Goal: Task Accomplishment & Management: Manage account settings

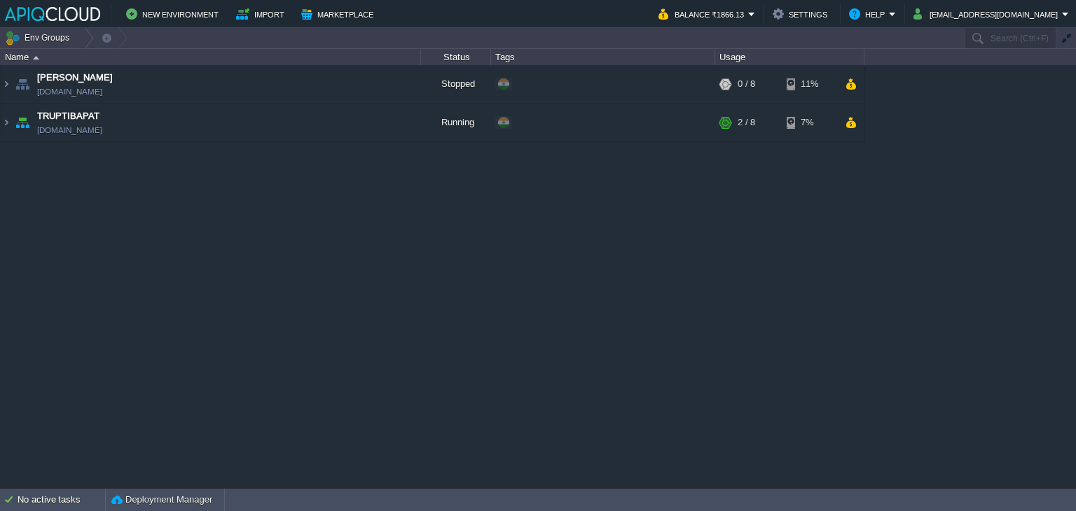
click at [610, 335] on div "Anand [DOMAIN_NAME] Stopped + Add to Env Group RAM 0% CPU 0% 0 / 8 11% TRUPTIBA…" at bounding box center [538, 276] width 1076 height 423
click at [387, 121] on button "button" at bounding box center [386, 122] width 13 height 13
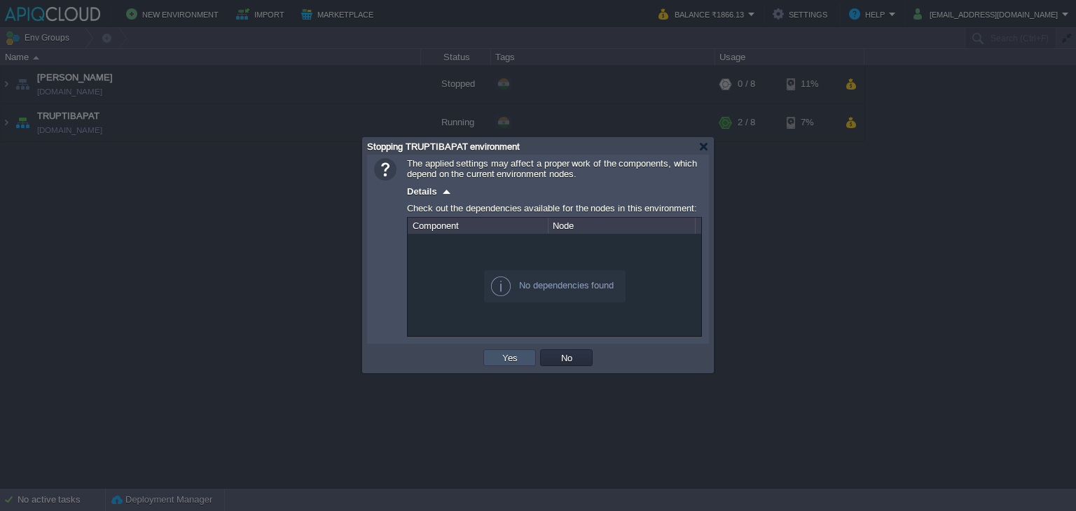
click at [515, 353] on button "Yes" at bounding box center [510, 358] width 24 height 13
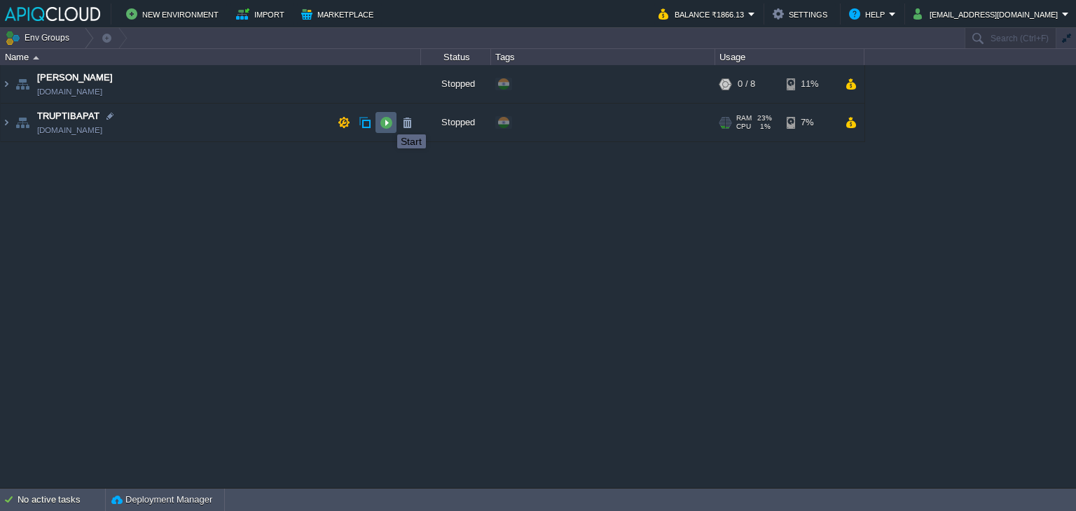
click at [387, 122] on button "button" at bounding box center [386, 122] width 13 height 13
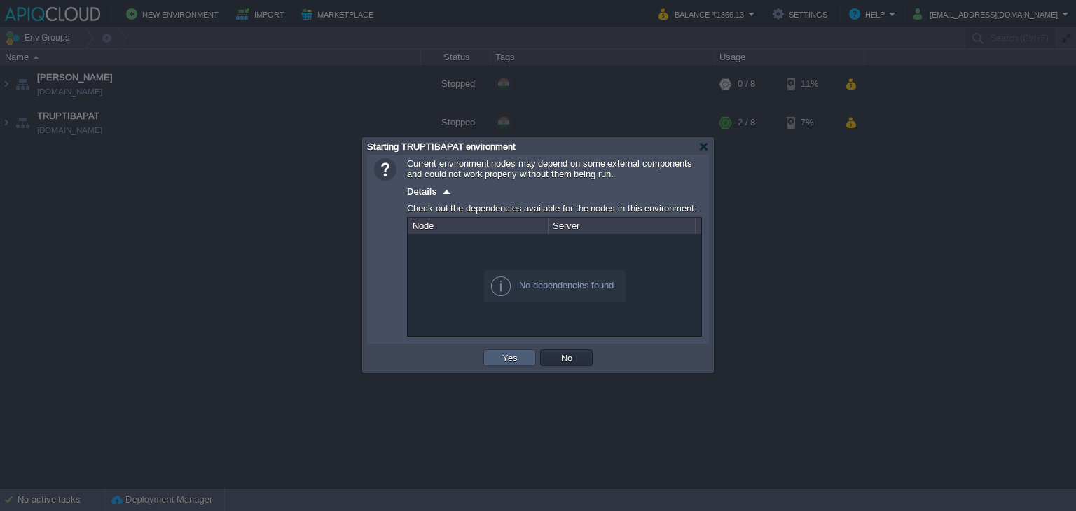
click at [506, 359] on button "Yes" at bounding box center [510, 358] width 24 height 13
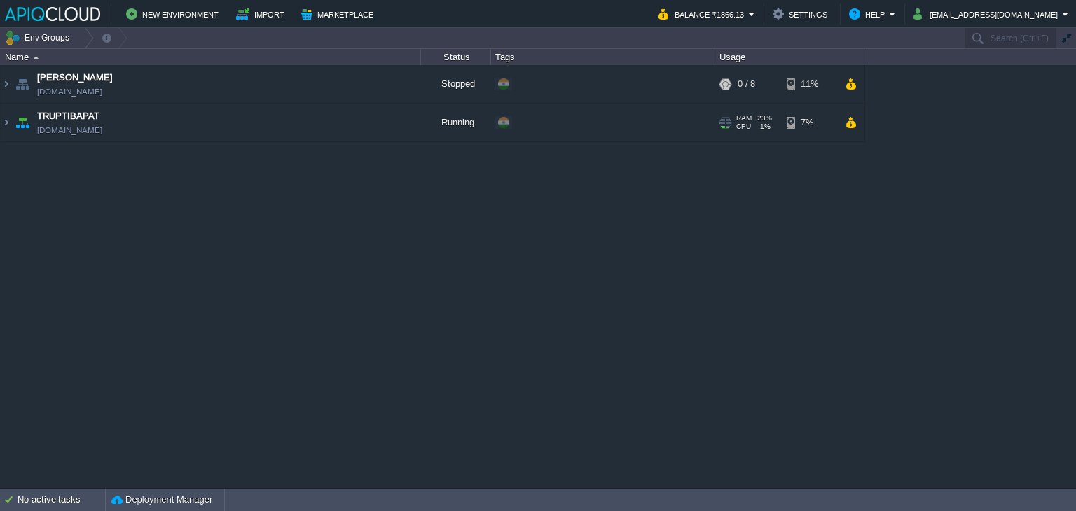
click at [282, 124] on td "TRUPTIBAPAT [DOMAIN_NAME]" at bounding box center [211, 123] width 420 height 39
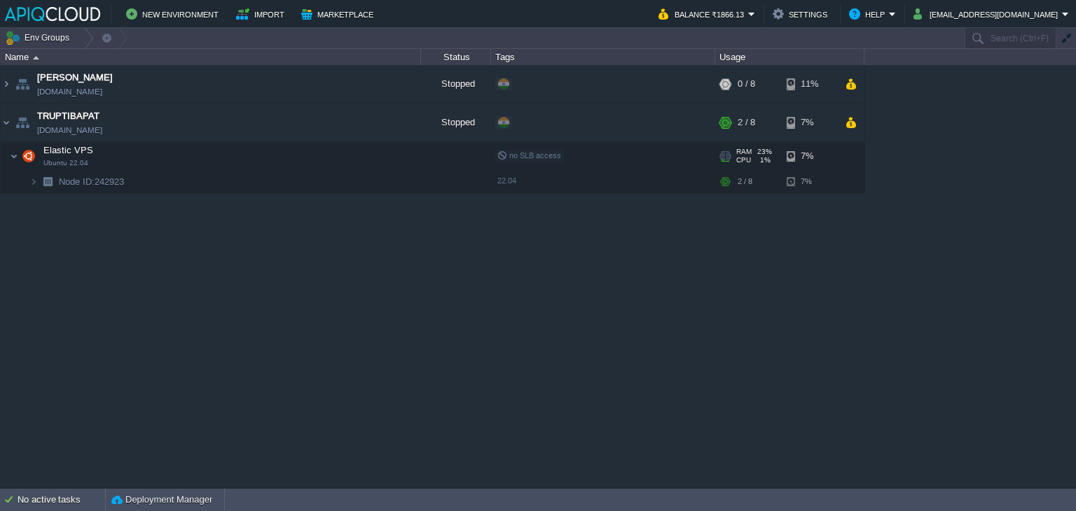
click at [240, 159] on td "Elastic VPS Ubuntu 22.04" at bounding box center [211, 156] width 420 height 29
click at [233, 155] on td "Elastic VPS Ubuntu 22.04" at bounding box center [211, 156] width 420 height 29
click at [389, 122] on button "button" at bounding box center [386, 122] width 13 height 13
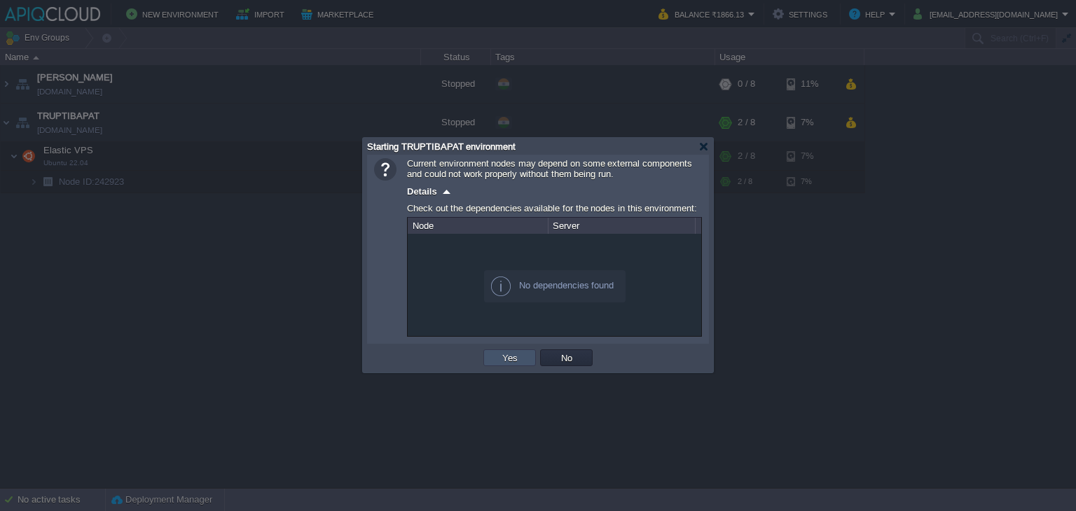
click at [506, 355] on button "Yes" at bounding box center [510, 358] width 24 height 13
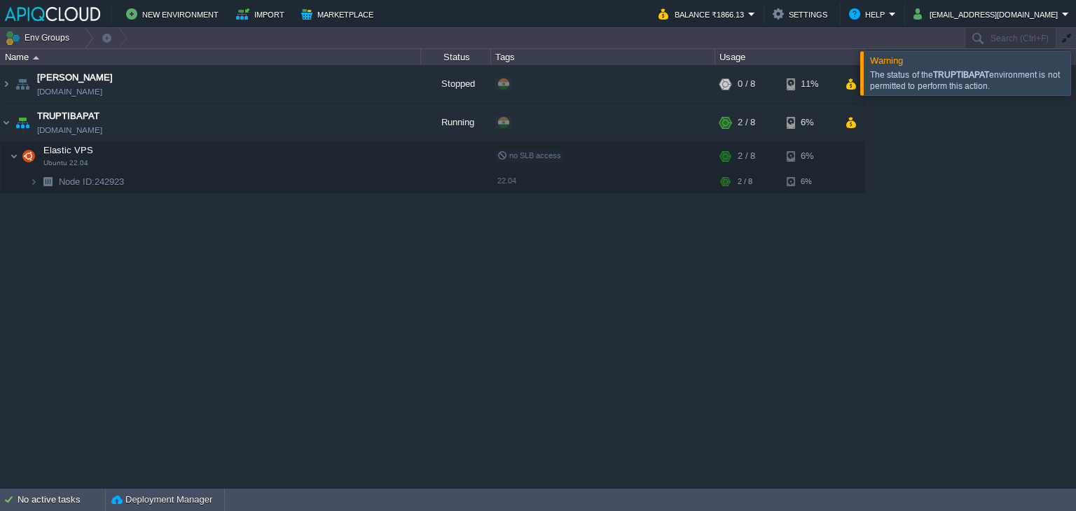
click at [977, 219] on div "Anand [DOMAIN_NAME] Stopped + Add to Env Group RAM 0% CPU 0% 0 / 8 11% TRUPTIBA…" at bounding box center [538, 276] width 1076 height 423
click at [1075, 71] on div at bounding box center [1093, 72] width 0 height 43
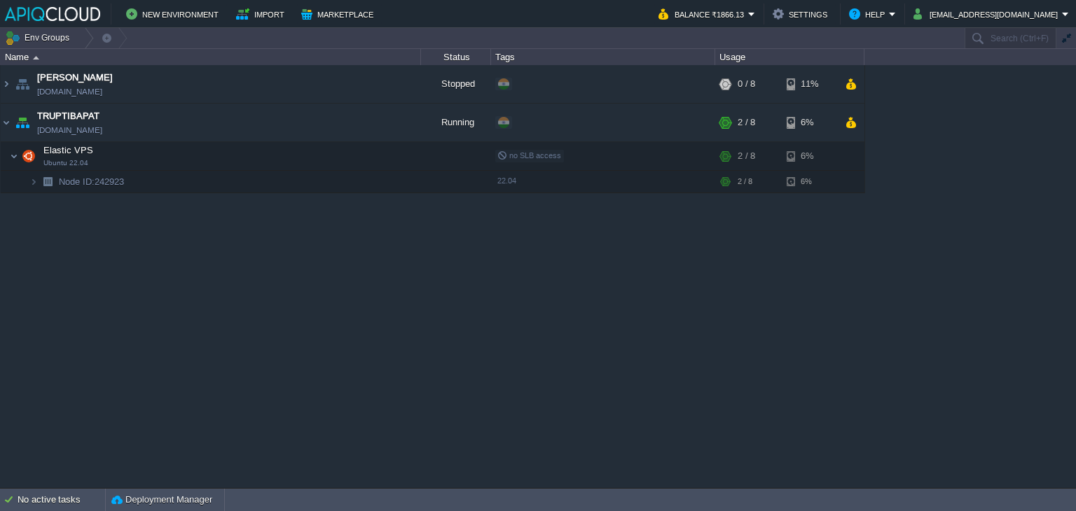
click at [821, 280] on div "Anand [DOMAIN_NAME] Stopped + Add to Env Group RAM 0% CPU 0% 0 / 8 11% TRUPTIBA…" at bounding box center [538, 276] width 1076 height 423
click at [291, 155] on button "button" at bounding box center [295, 156] width 13 height 13
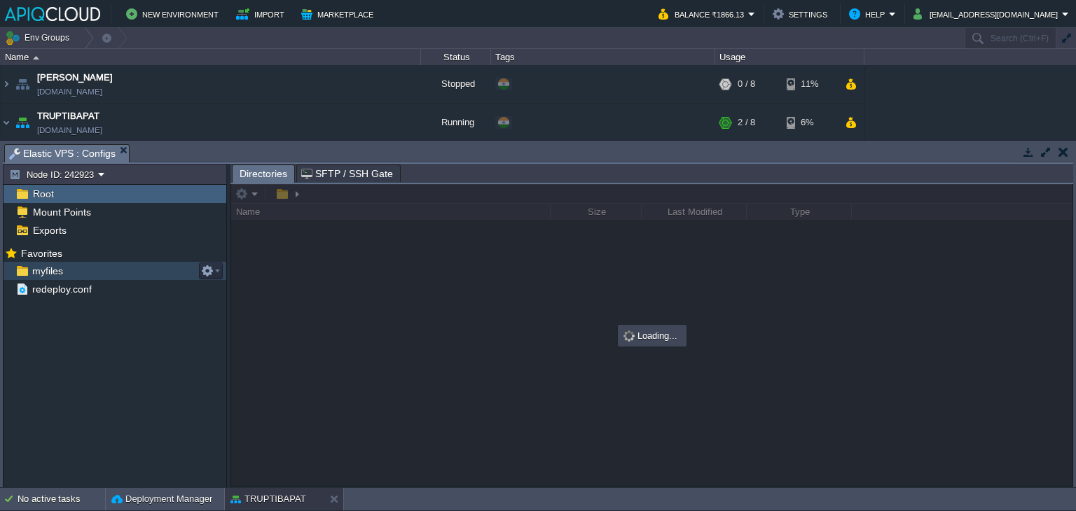
click at [42, 267] on span "myfiles" at bounding box center [47, 271] width 36 height 13
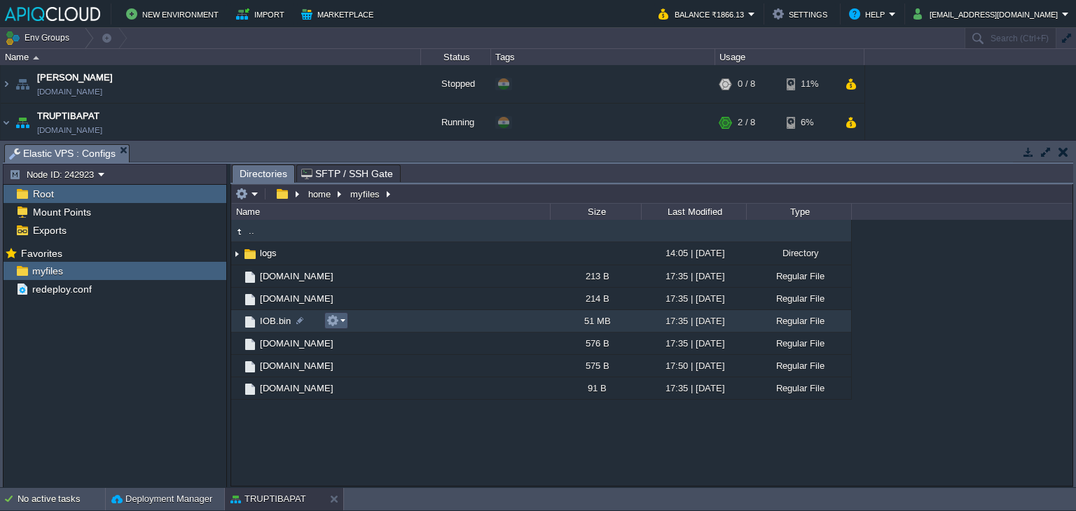
click at [342, 320] on em at bounding box center [335, 320] width 19 height 13
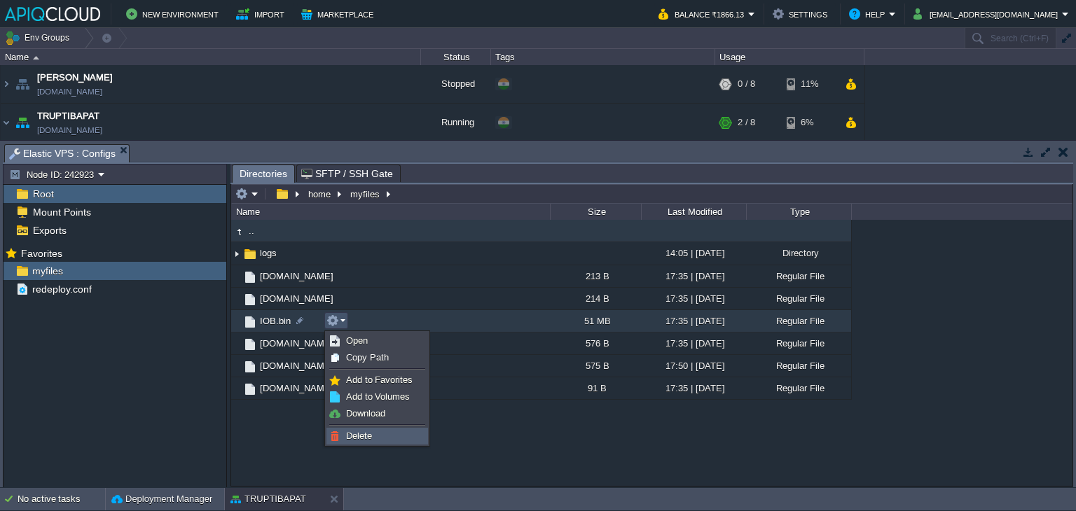
click at [357, 435] on span "Delete" at bounding box center [359, 436] width 26 height 11
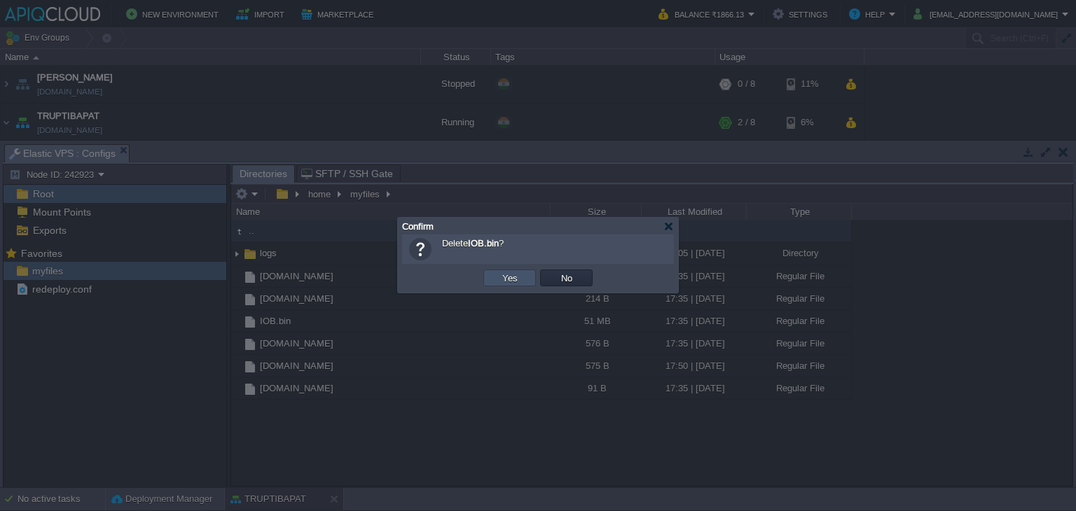
click at [508, 278] on button "Yes" at bounding box center [510, 278] width 24 height 13
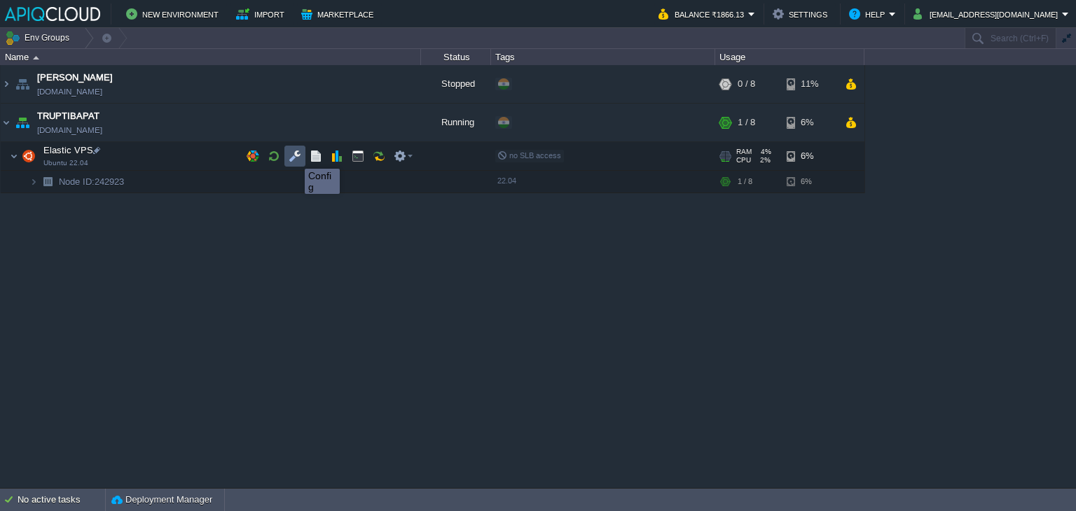
click at [294, 156] on button "button" at bounding box center [295, 156] width 13 height 13
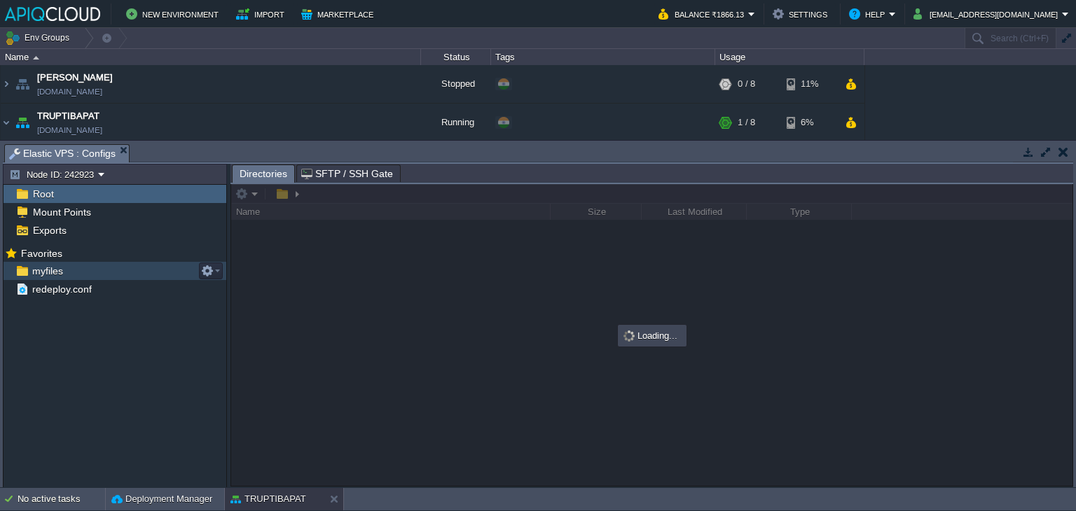
click at [45, 272] on span "myfiles" at bounding box center [47, 271] width 36 height 13
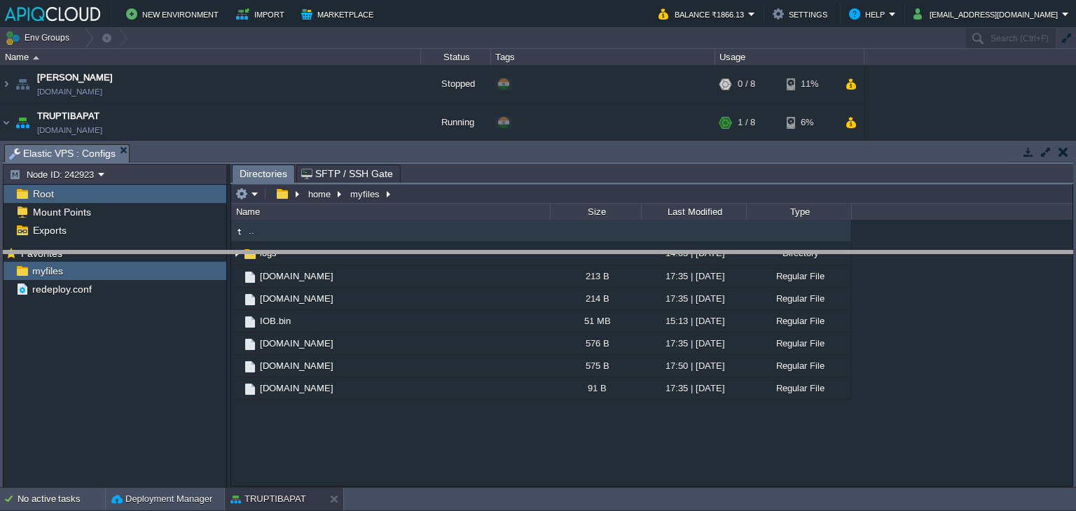
drag, startPoint x: 244, startPoint y: 149, endPoint x: 224, endPoint y: 268, distance: 120.7
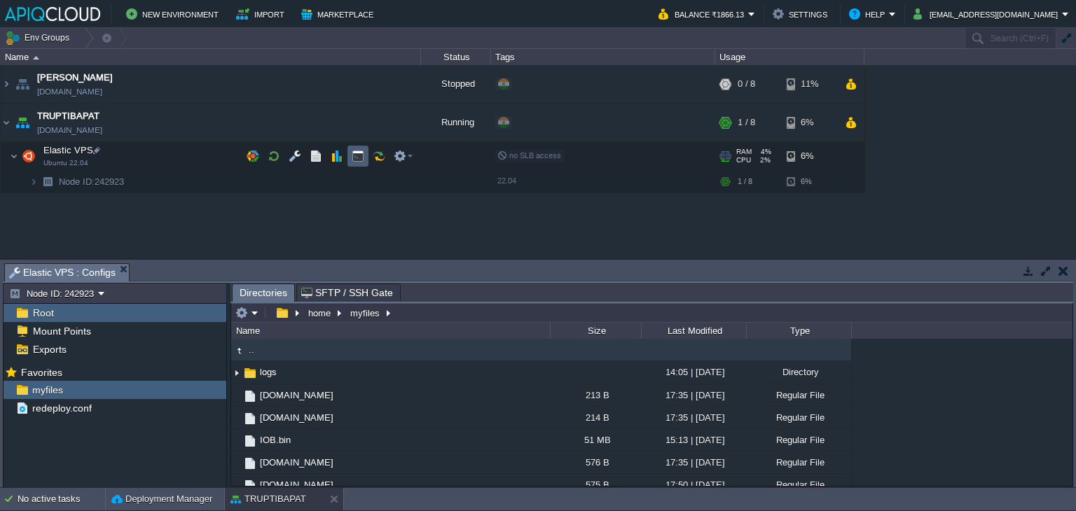
click at [356, 155] on button "button" at bounding box center [358, 156] width 13 height 13
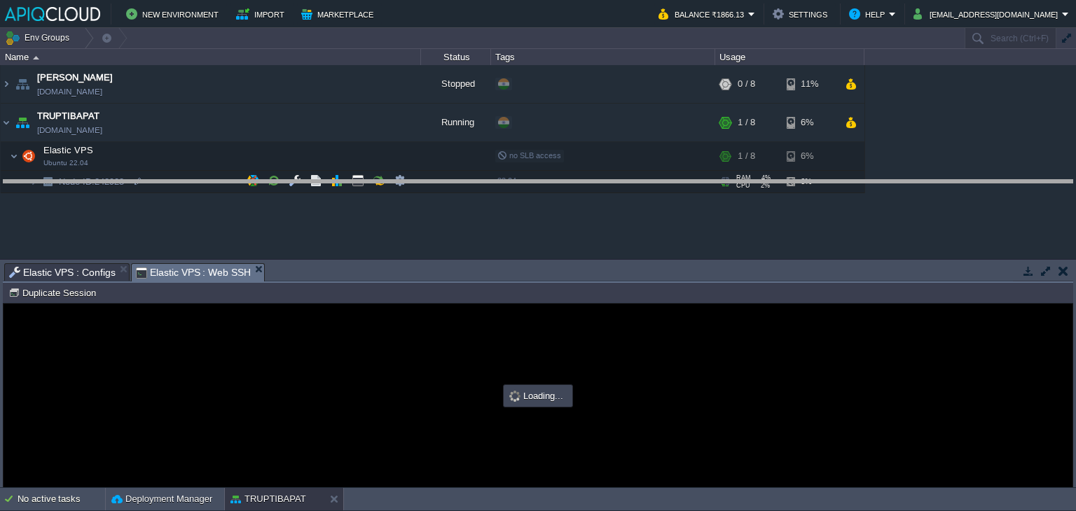
drag, startPoint x: 399, startPoint y: 264, endPoint x: 417, endPoint y: 181, distance: 85.5
click at [417, 181] on body "New Environment Import Marketplace Bonus ₹0.00 Upgrade Account Balance ₹1866.13…" at bounding box center [538, 255] width 1076 height 511
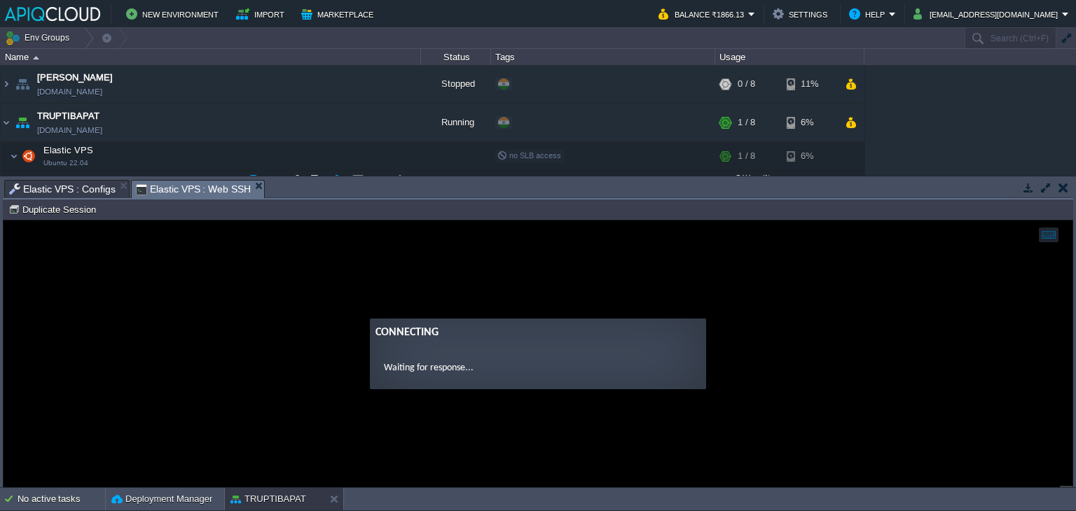
type input "#000000"
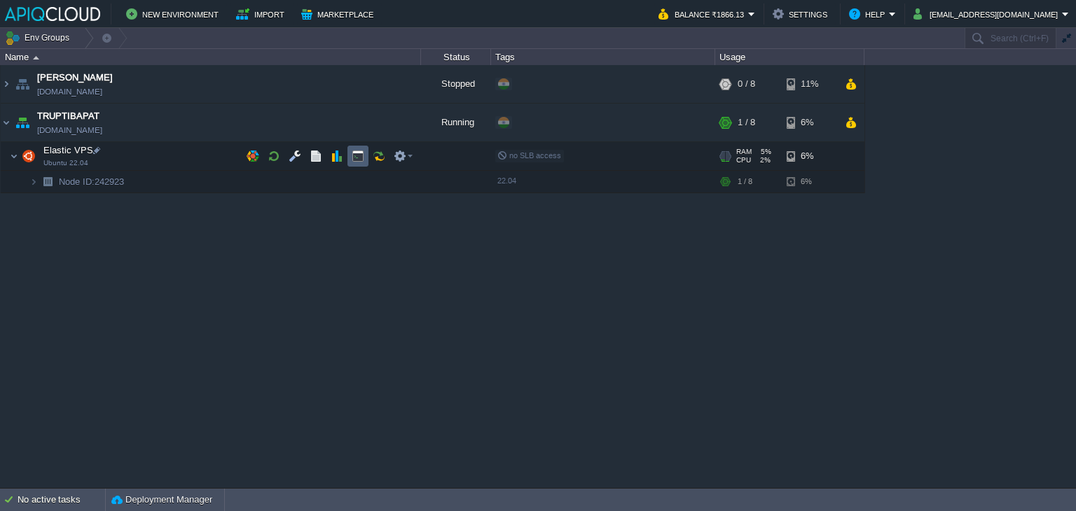
click at [349, 153] on td at bounding box center [357, 156] width 21 height 21
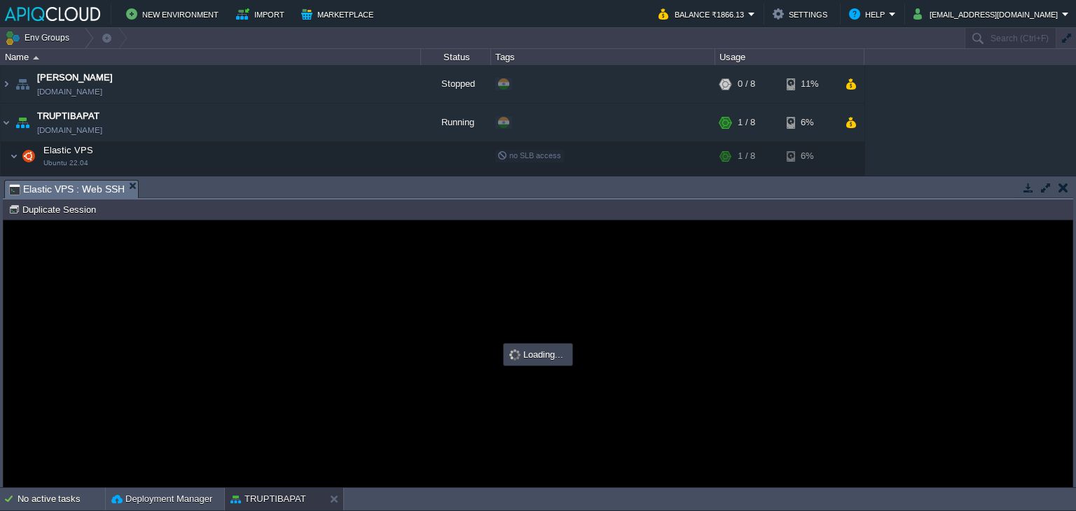
type input "#000000"
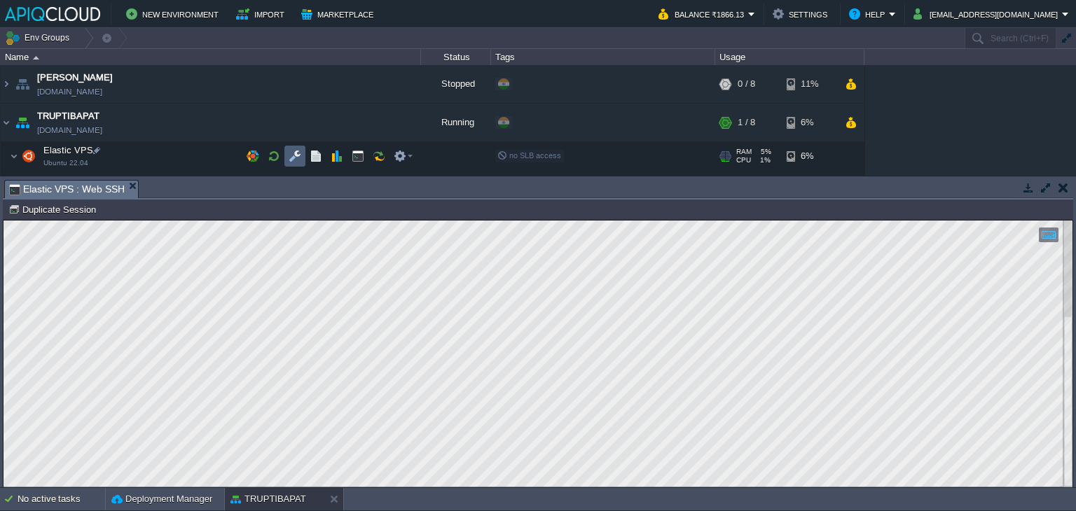
click at [288, 149] on td at bounding box center [294, 156] width 21 height 21
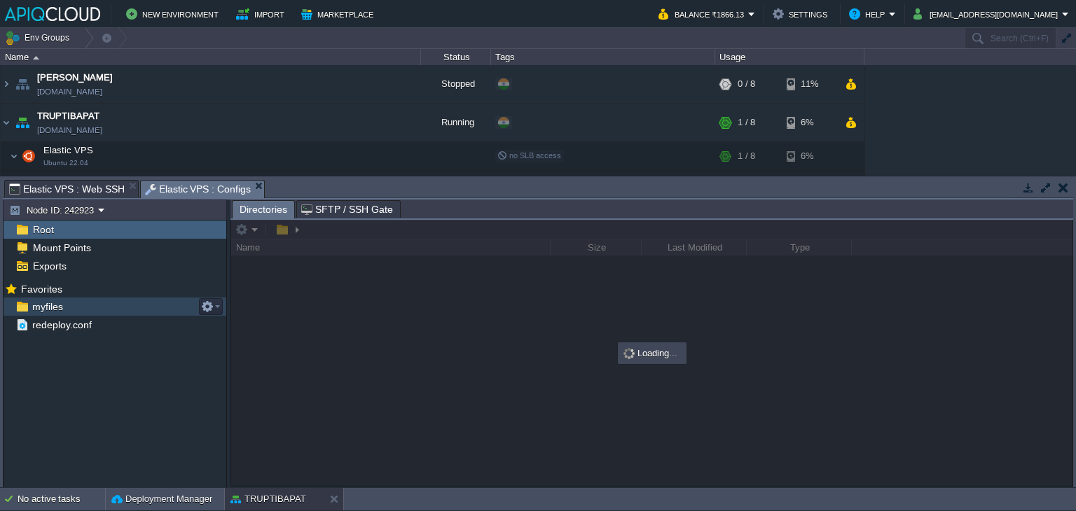
click at [57, 300] on span "myfiles" at bounding box center [47, 306] width 36 height 13
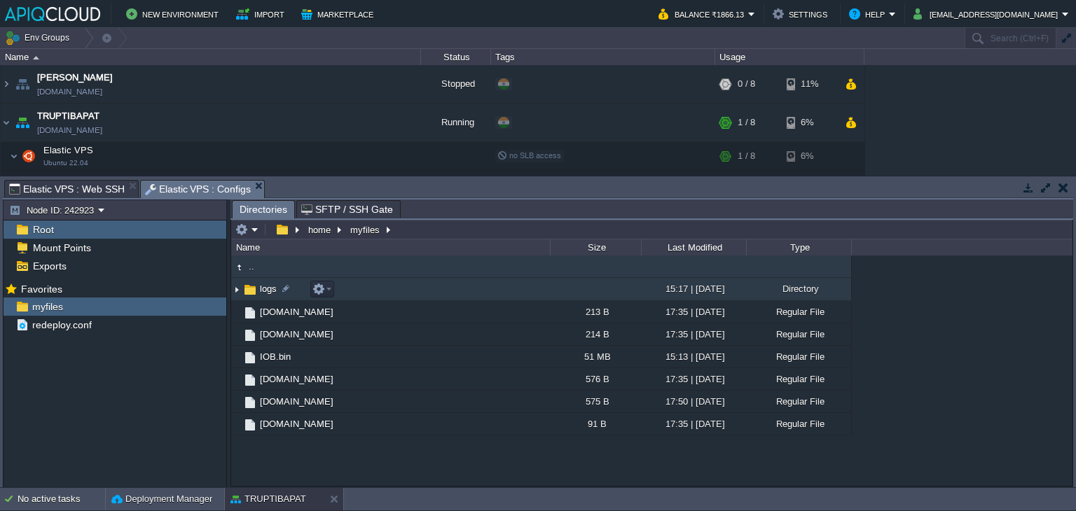
click at [238, 292] on img at bounding box center [236, 290] width 11 height 22
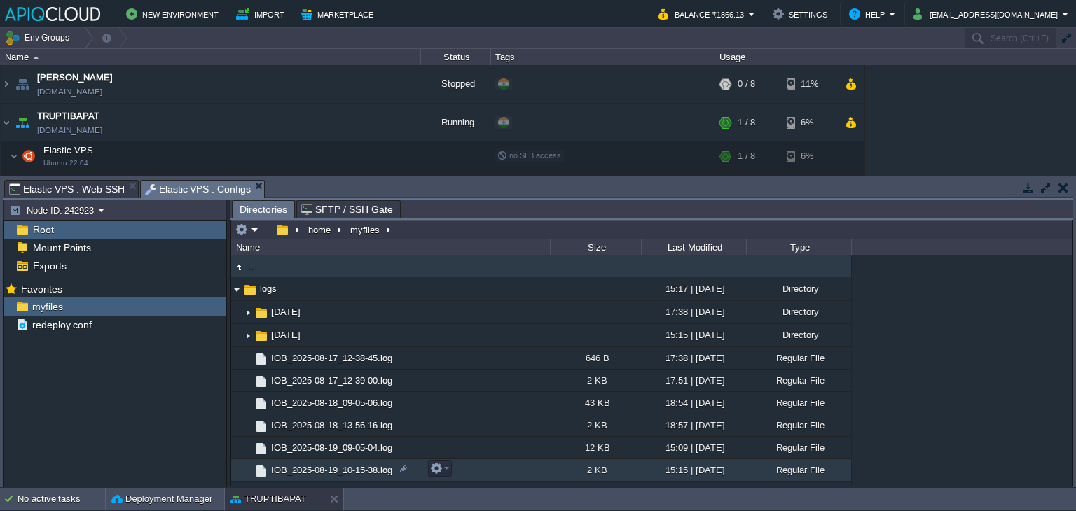
click at [361, 469] on span "IOB_2025-08-19_10-15-38.log" at bounding box center [331, 470] width 125 height 12
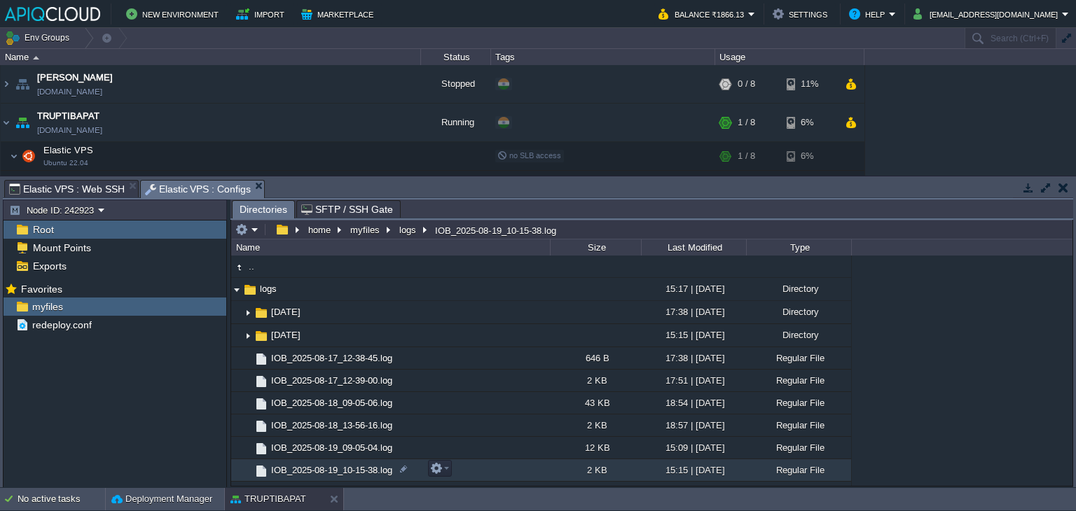
click at [361, 469] on span "IOB_2025-08-19_10-15-38.log" at bounding box center [331, 470] width 125 height 12
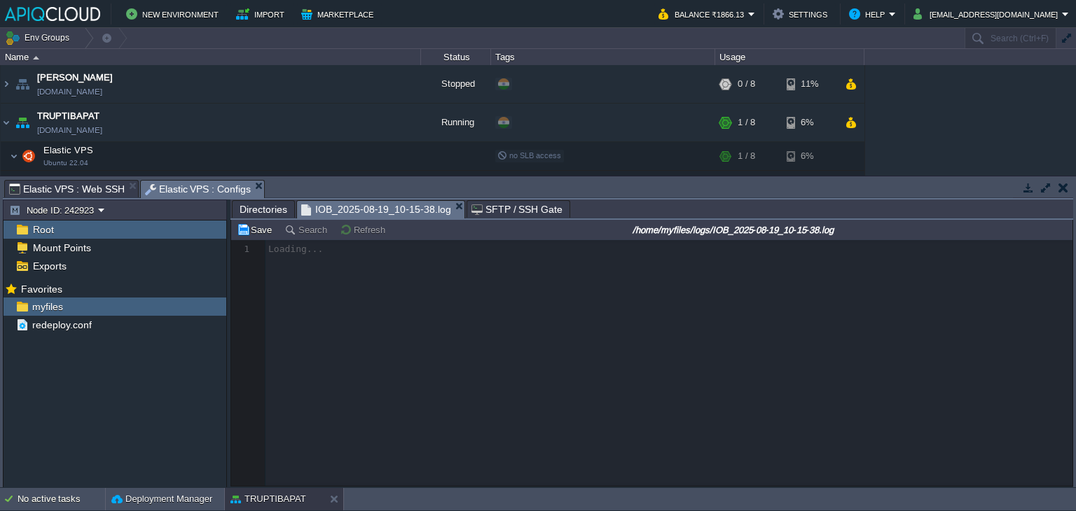
click at [53, 184] on span "Elastic VPS : Web SSH" at bounding box center [67, 189] width 116 height 17
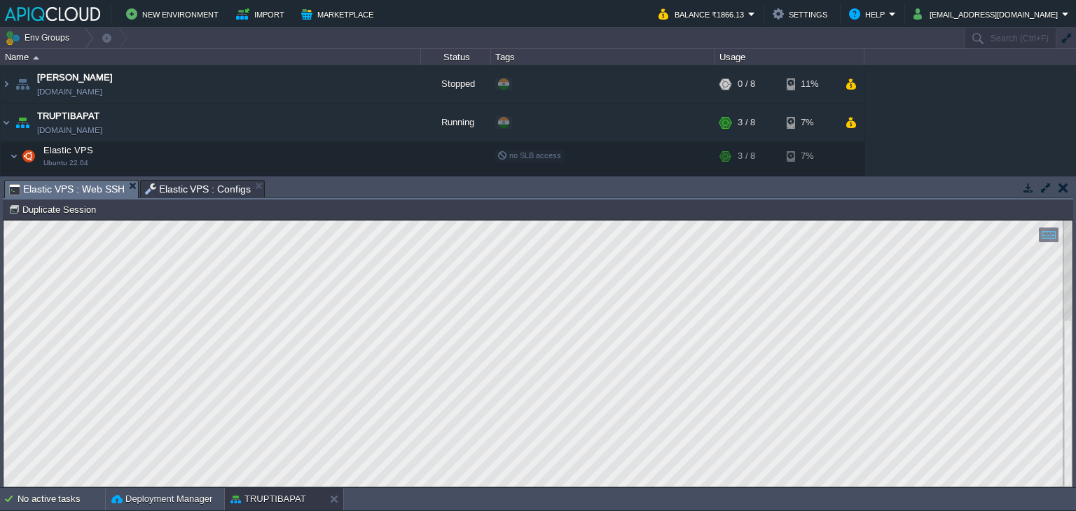
click at [193, 184] on span "Elastic VPS : Configs" at bounding box center [198, 189] width 106 height 17
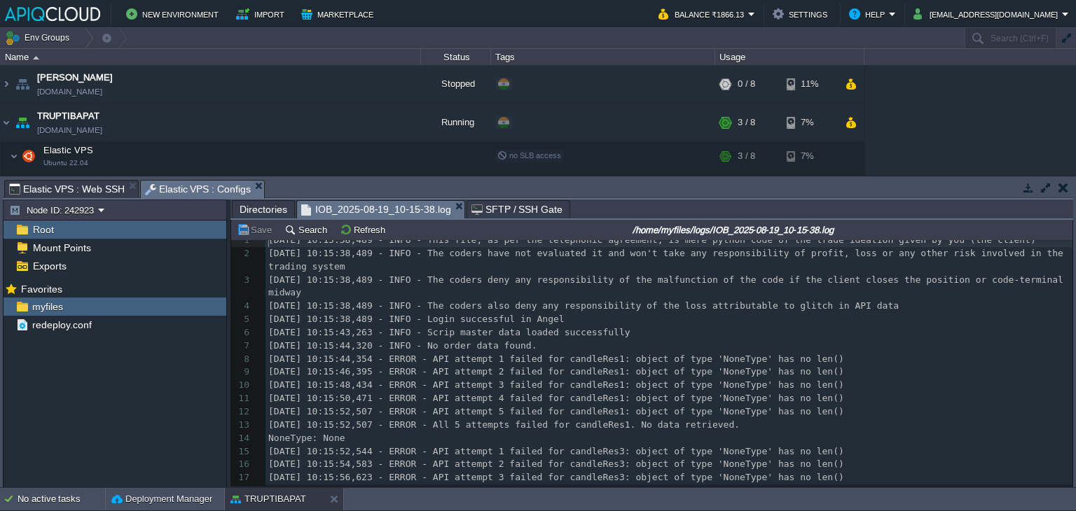
scroll to position [11, 0]
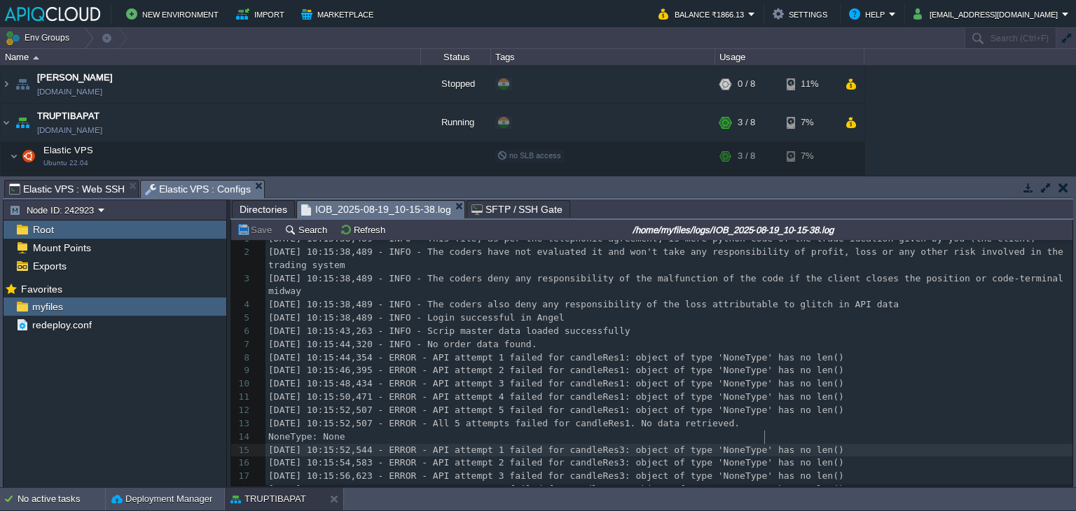
click at [764, 438] on div "18 1 [DATE] 10:15:38,489 - INFO - This file, as per the telephonic agreement, i…" at bounding box center [668, 365] width 807 height 264
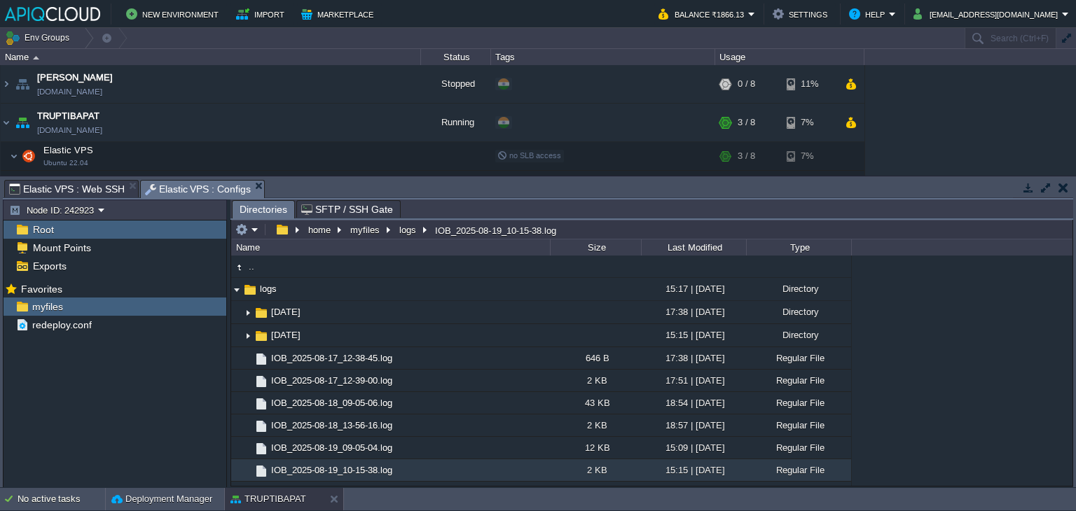
click at [56, 181] on span "Elastic VPS : Web SSH" at bounding box center [67, 189] width 116 height 17
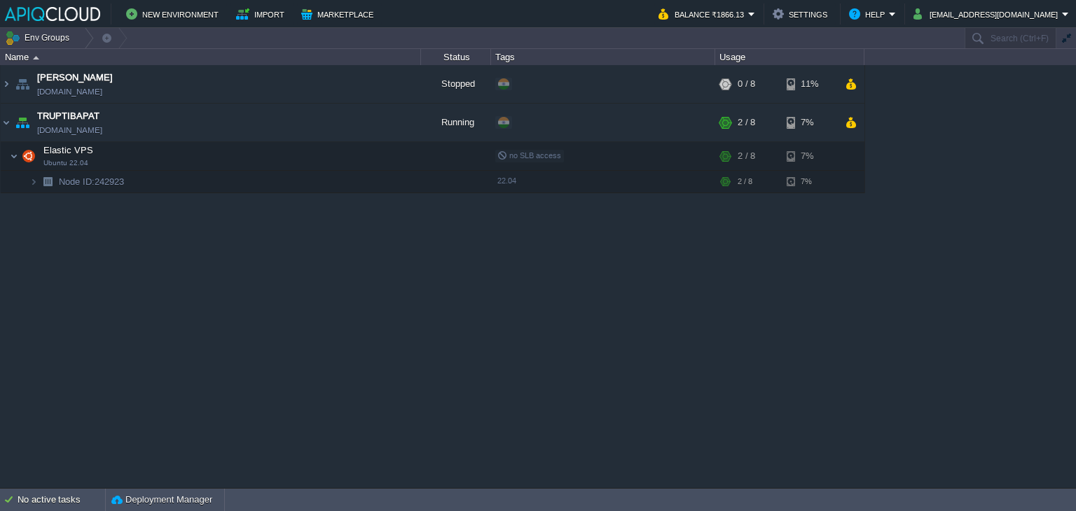
drag, startPoint x: 433, startPoint y: 321, endPoint x: 423, endPoint y: 312, distance: 13.9
click at [433, 321] on div "Anand [DOMAIN_NAME] Stopped + Add to Env Group RAM 0% CPU 0% 0 / 8 11% TRUPTIBA…" at bounding box center [538, 276] width 1076 height 423
click at [6, 122] on img at bounding box center [6, 123] width 11 height 38
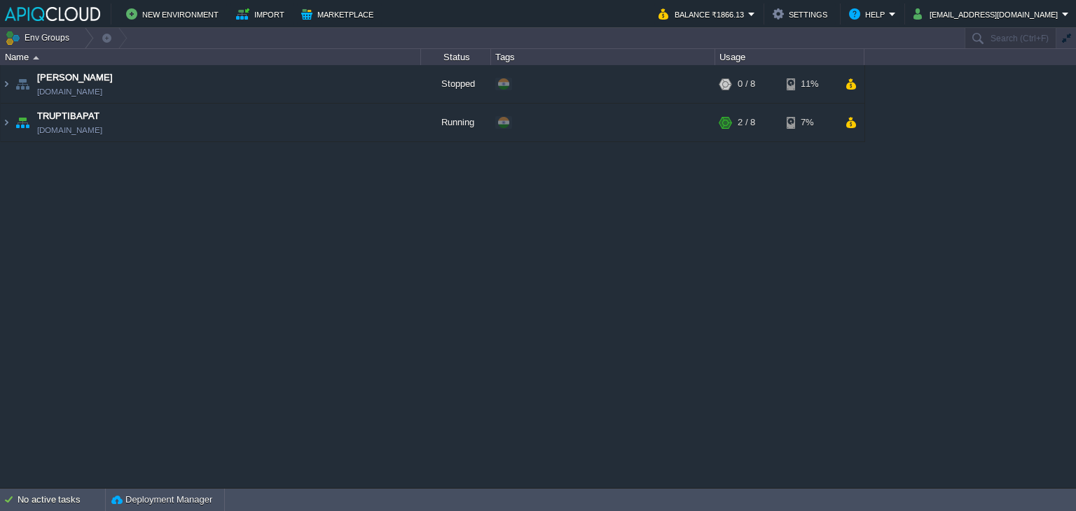
click at [735, 318] on div "Anand [DOMAIN_NAME] Stopped + Add to Env Group RAM 0% CPU 0% 0 / 8 11% TRUPTIBA…" at bounding box center [538, 276] width 1076 height 423
click at [385, 83] on button "button" at bounding box center [386, 84] width 13 height 13
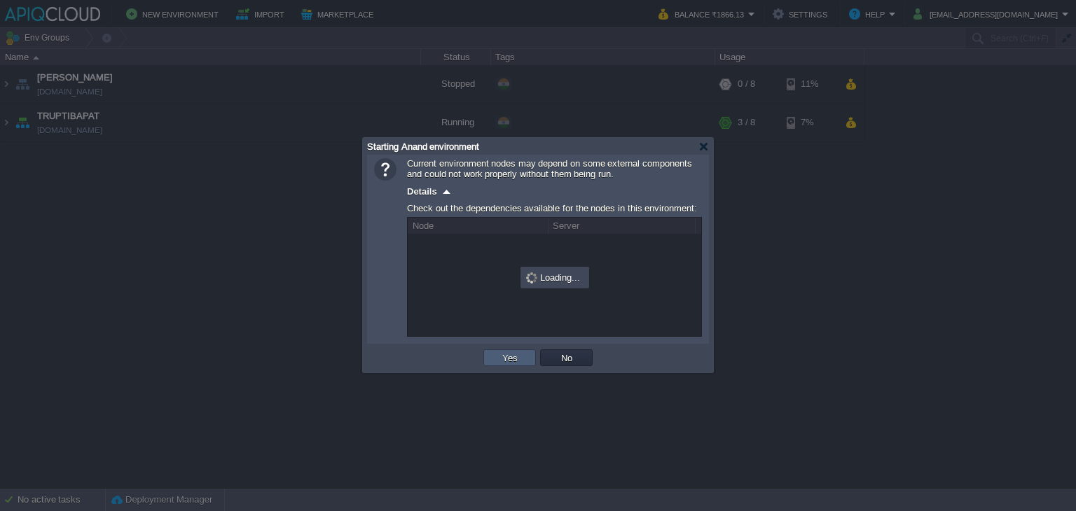
click at [505, 356] on button "Yes" at bounding box center [510, 358] width 24 height 13
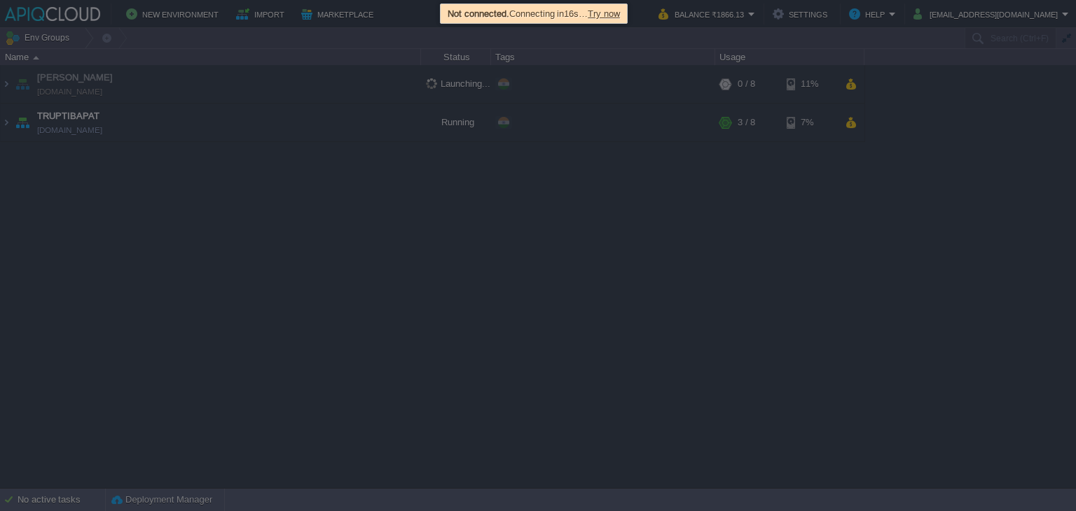
click at [611, 13] on span "Try now" at bounding box center [604, 13] width 32 height 11
click at [614, 375] on div at bounding box center [538, 255] width 1076 height 511
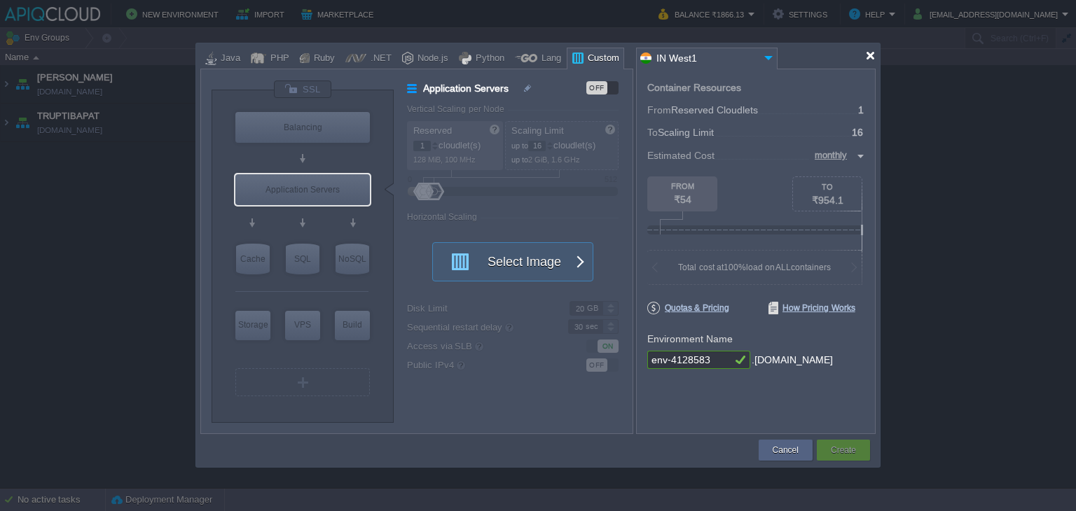
click at [866, 55] on div at bounding box center [870, 55] width 11 height 11
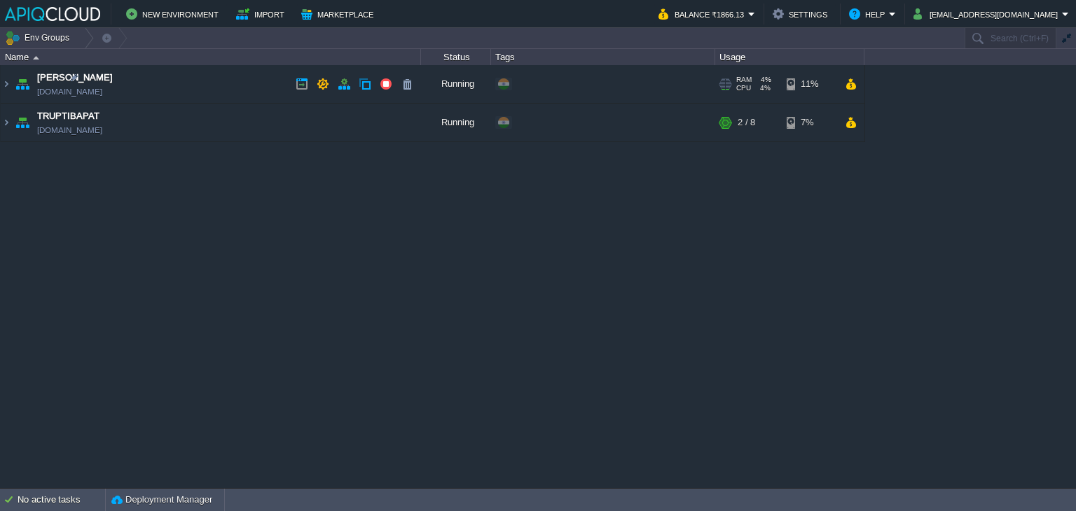
click at [228, 82] on td "Anand anand.in1.apiqcloud.com" at bounding box center [211, 84] width 420 height 39
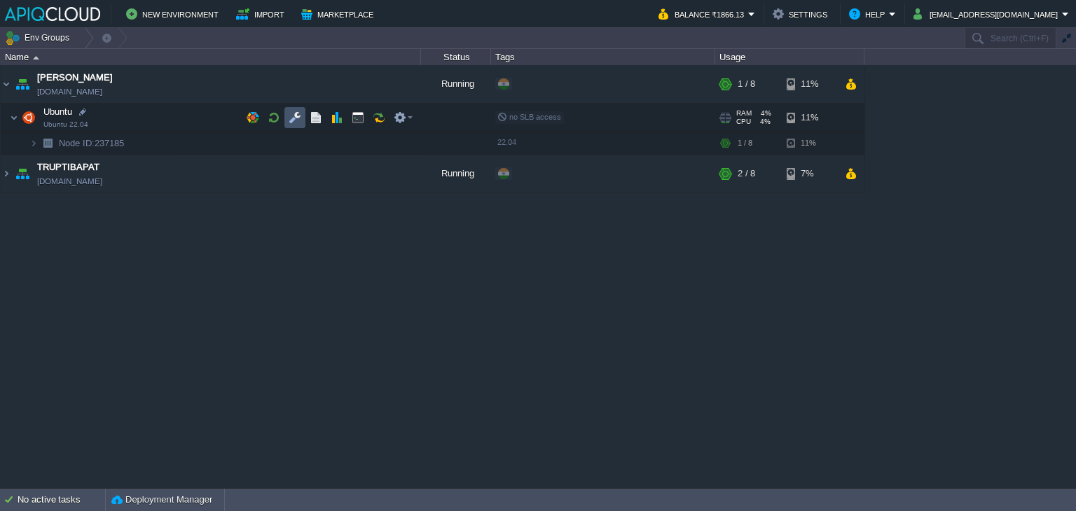
click at [293, 116] on button "button" at bounding box center [295, 117] width 13 height 13
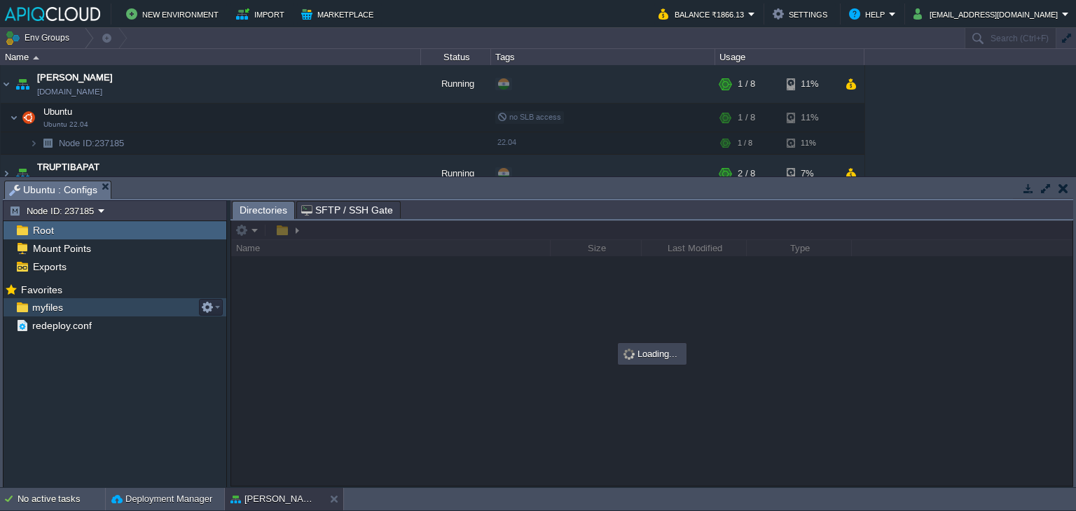
click at [49, 304] on span "myfiles" at bounding box center [47, 307] width 36 height 13
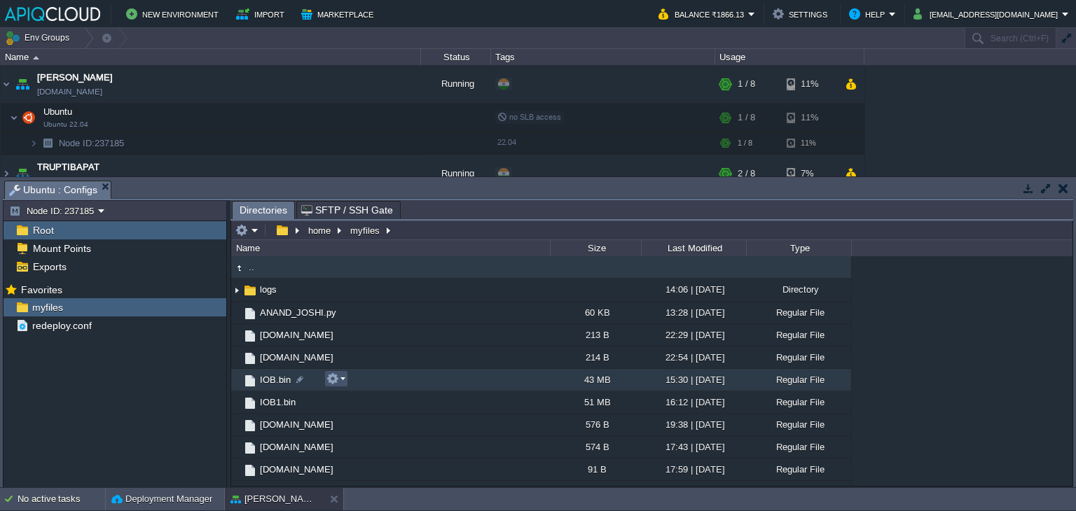
click at [338, 380] on button "button" at bounding box center [332, 379] width 13 height 13
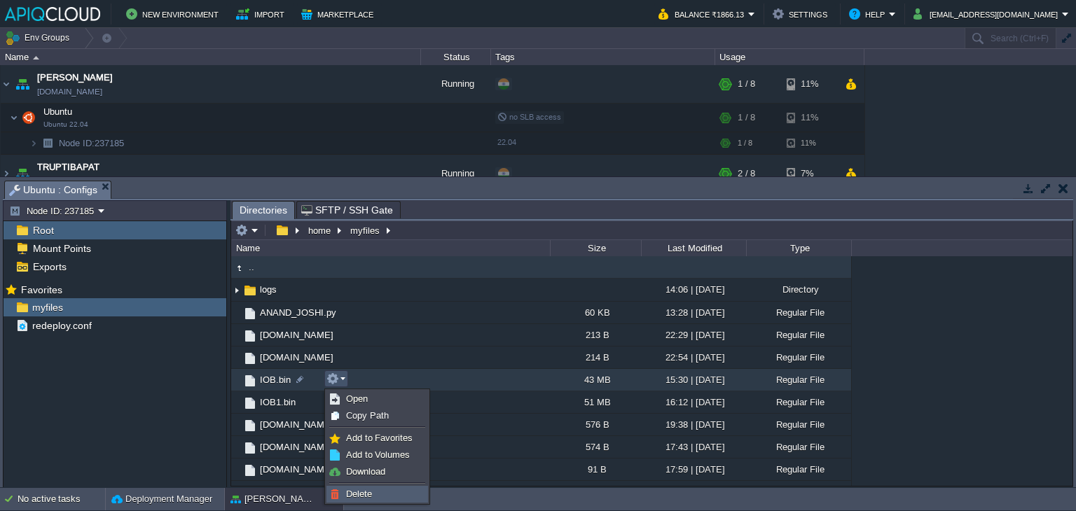
click at [364, 489] on span "Delete" at bounding box center [359, 494] width 26 height 11
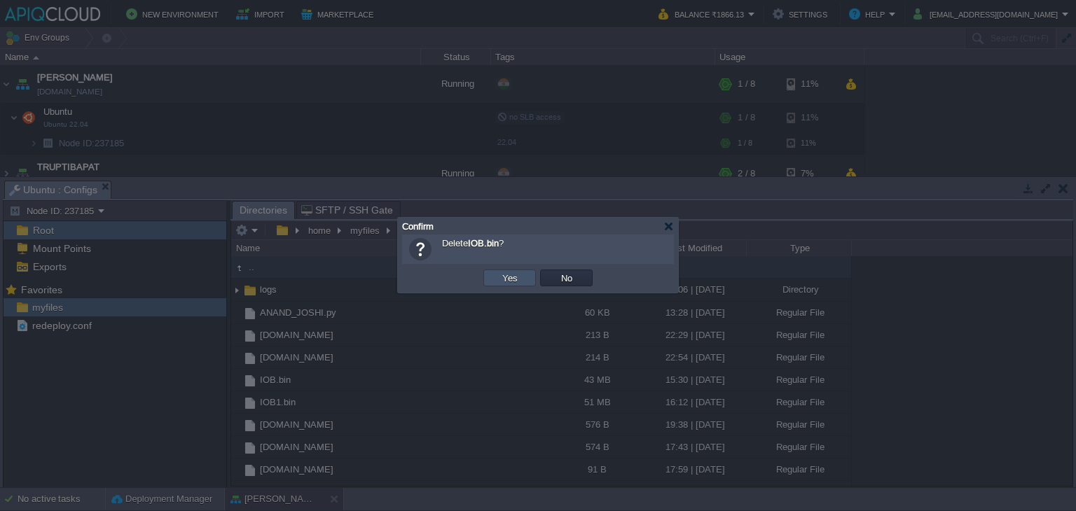
click at [501, 275] on button "Yes" at bounding box center [510, 278] width 24 height 13
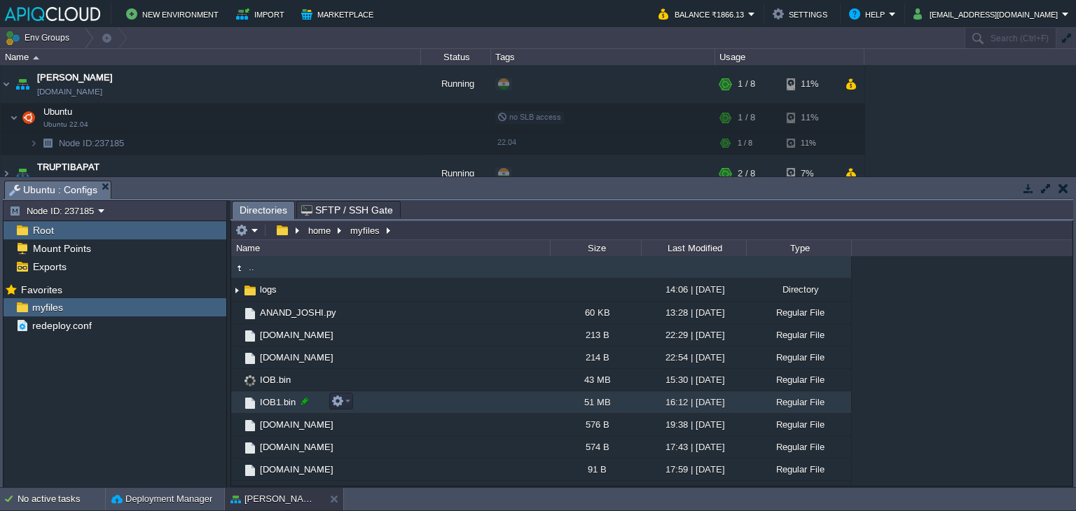
click at [305, 401] on div at bounding box center [304, 401] width 13 height 13
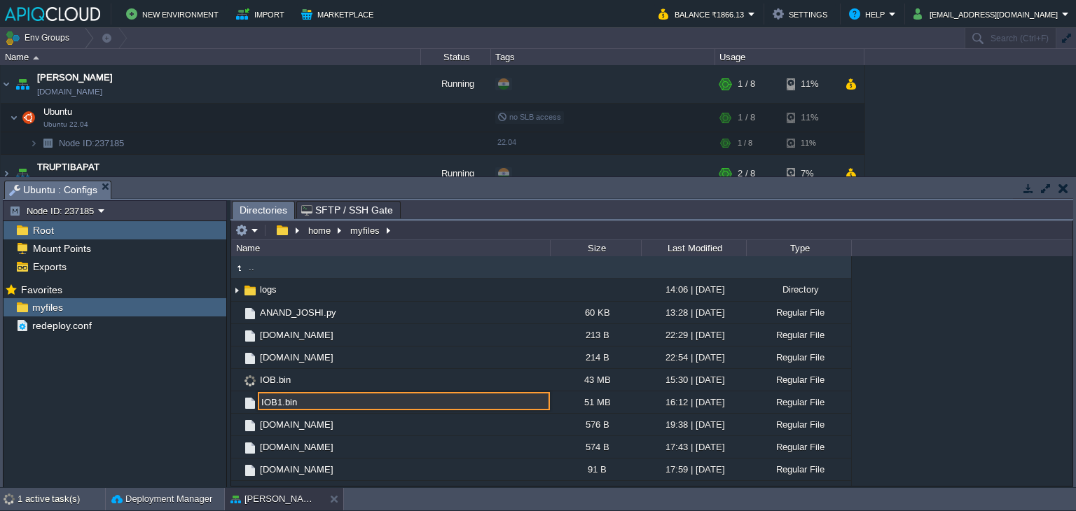
click at [278, 404] on input "IOB1.bin" at bounding box center [404, 401] width 292 height 18
type input "IOB.bin"
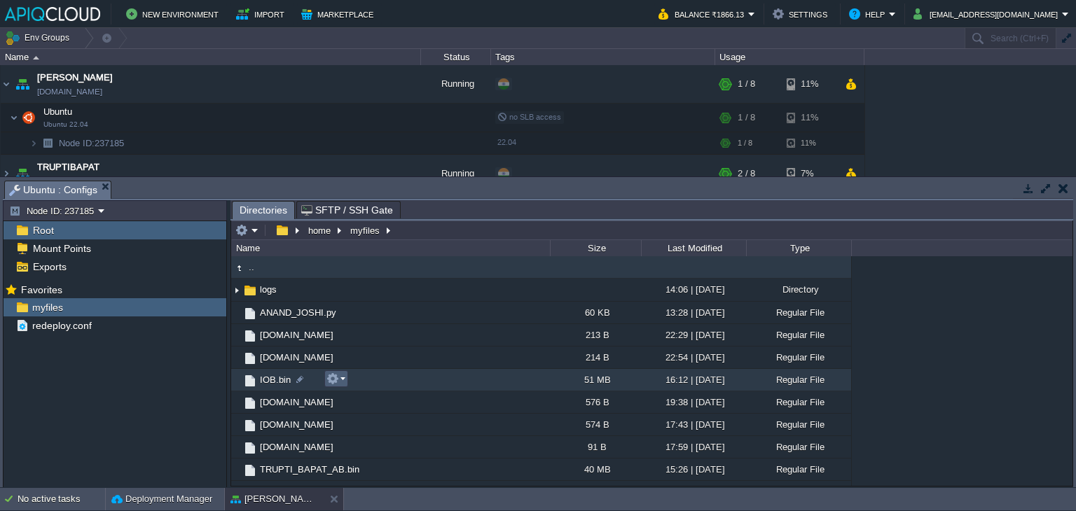
click at [340, 379] on em at bounding box center [335, 379] width 19 height 13
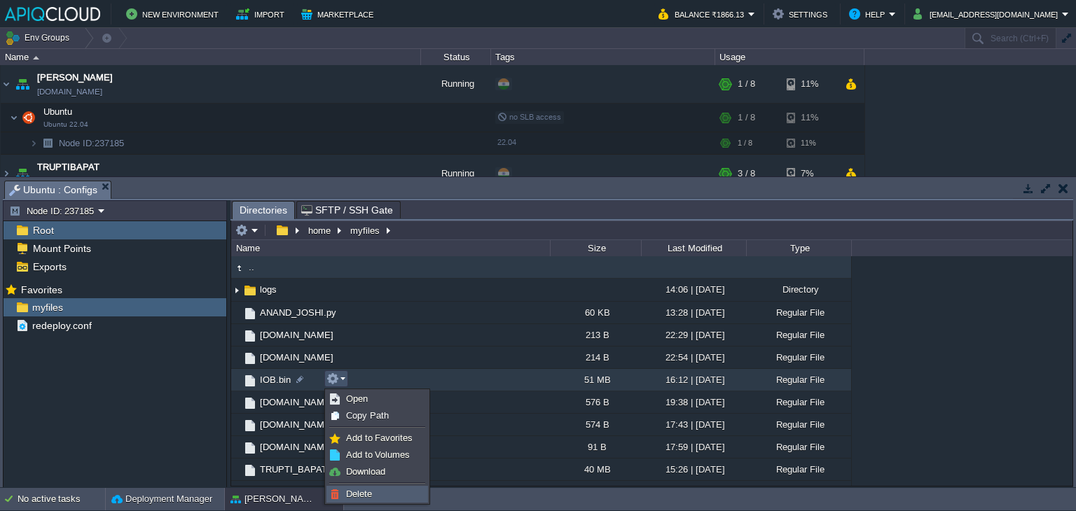
click at [366, 492] on span "Delete" at bounding box center [359, 494] width 26 height 11
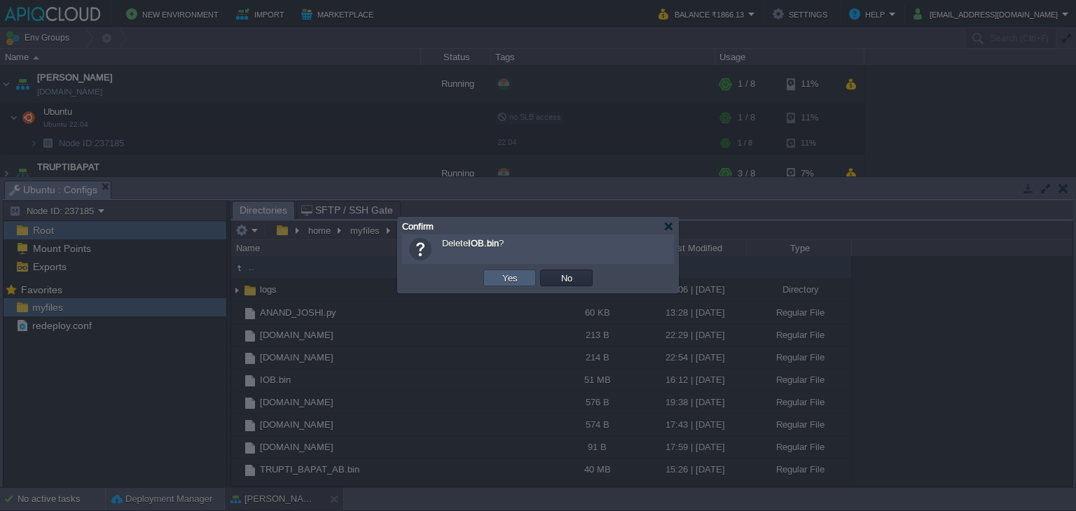
click at [494, 279] on td "Yes" at bounding box center [509, 278] width 53 height 17
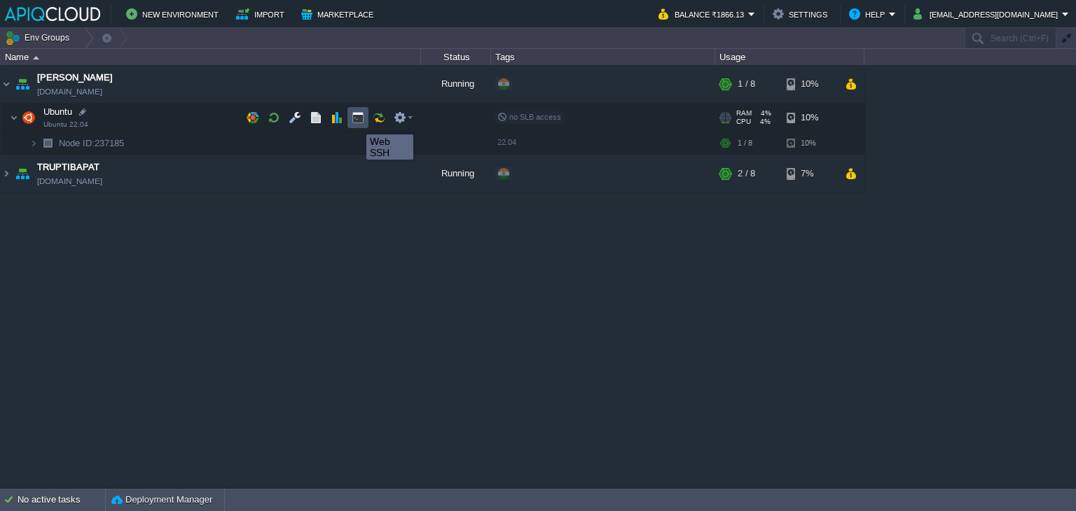
click at [359, 121] on button "button" at bounding box center [358, 117] width 13 height 13
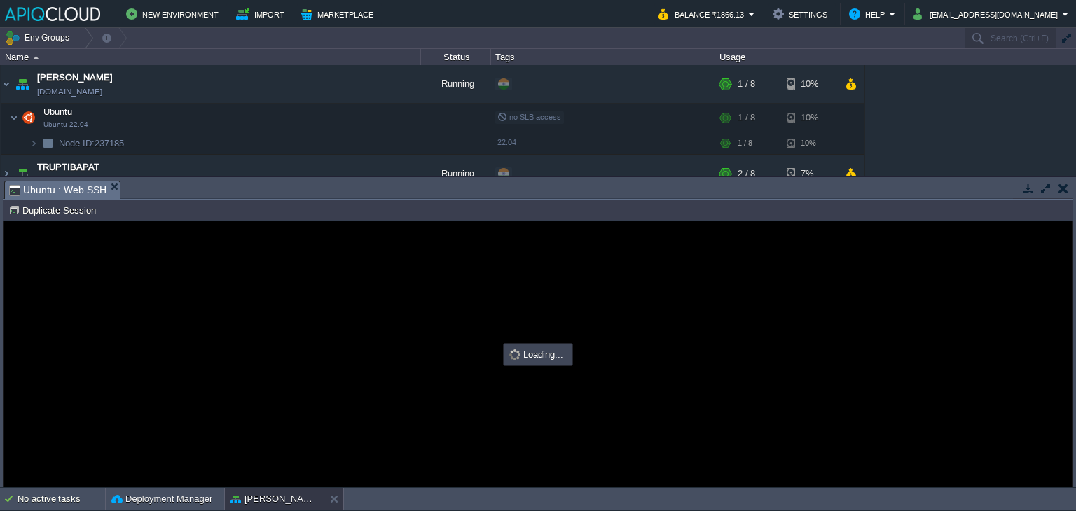
type input "#000000"
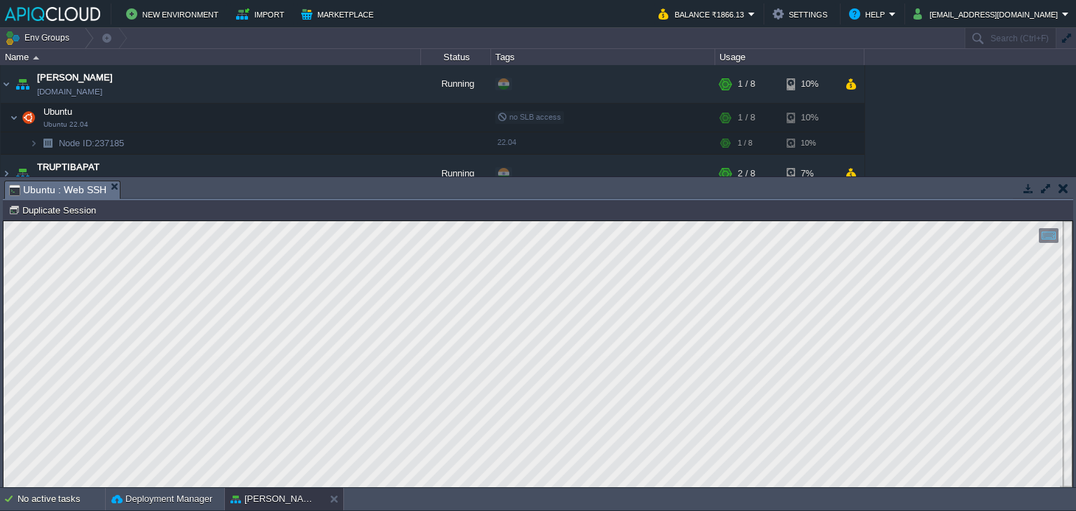
click at [1064, 190] on button "button" at bounding box center [1063, 188] width 10 height 13
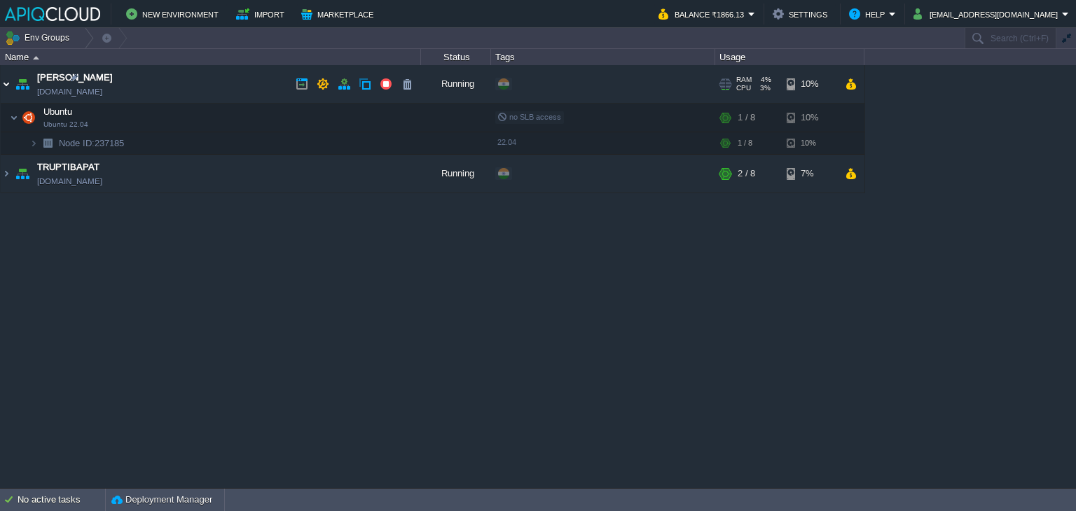
click at [2, 79] on img at bounding box center [6, 84] width 11 height 38
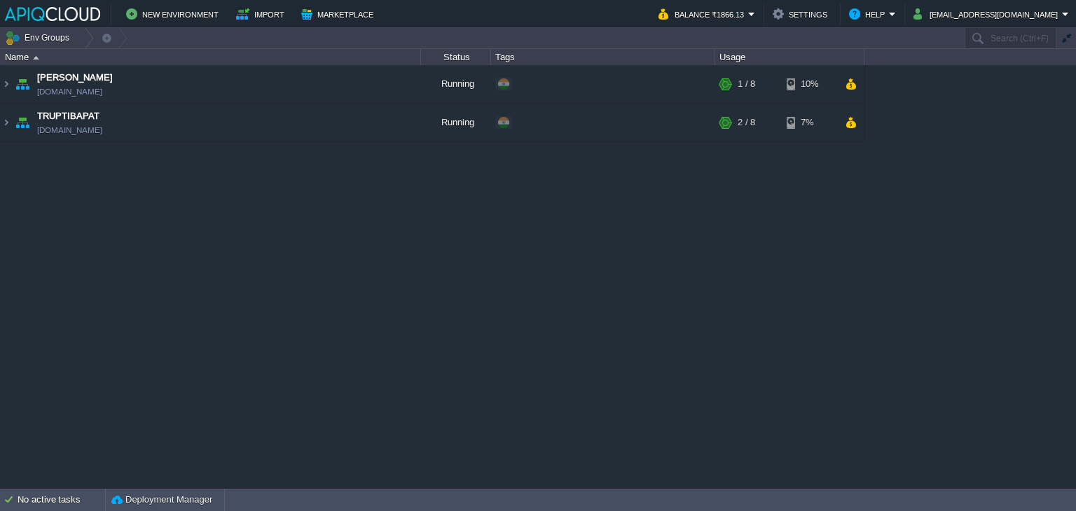
click at [490, 311] on div "Anand anand.in1.apiqcloud.com Running + Add to Env Group RAM 4% CPU 3% 1 / 8 10…" at bounding box center [538, 276] width 1076 height 423
click at [233, 123] on td "TRUPTIBAPAT [DOMAIN_NAME]" at bounding box center [211, 123] width 420 height 39
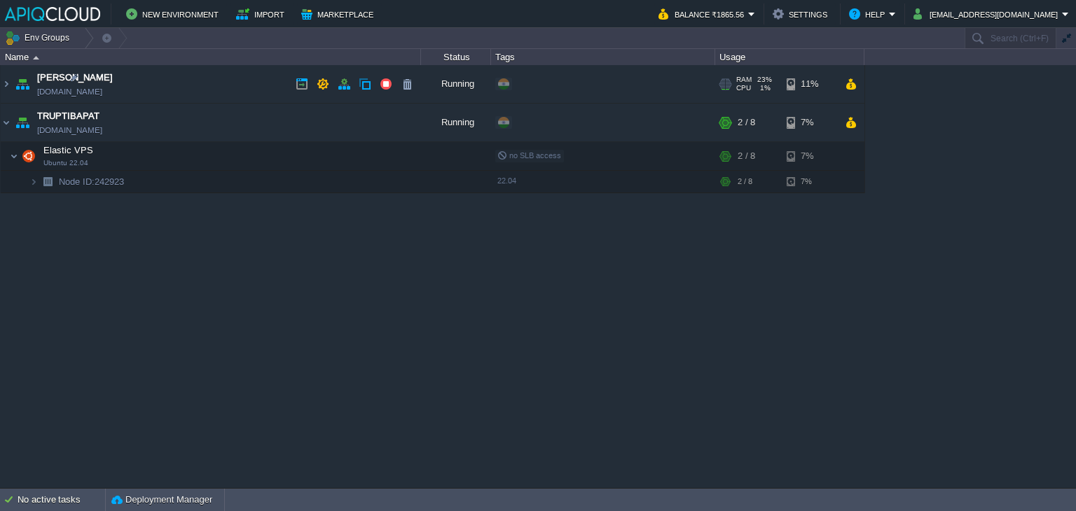
click at [249, 78] on td "Anand anand.in1.apiqcloud.com" at bounding box center [211, 84] width 420 height 39
